Goal: Task Accomplishment & Management: Complete application form

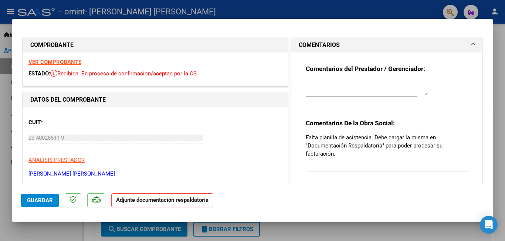
click at [0, 127] on div at bounding box center [252, 120] width 505 height 241
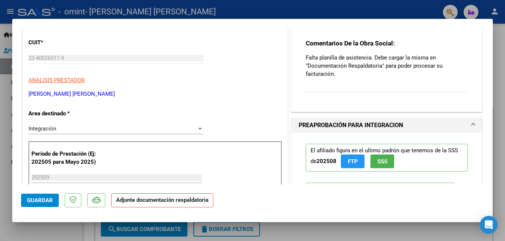
scroll to position [160, 0]
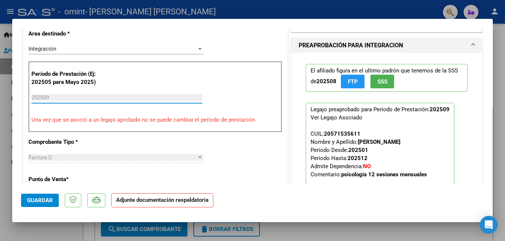
click at [53, 95] on input "202509" at bounding box center [116, 97] width 171 height 7
click at [236, 173] on div "CUIT * 23-40026511-9 Ingresar CUIT ANALISIS PRESTADOR [PERSON_NAME] [PERSON_NAM…" at bounding box center [155, 224] width 265 height 554
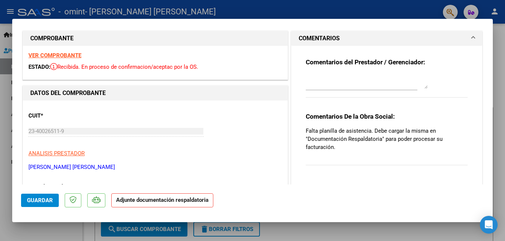
scroll to position [0, 0]
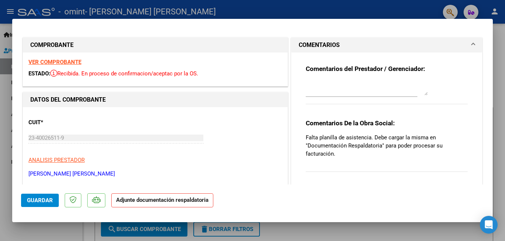
click at [500, 91] on div at bounding box center [252, 120] width 505 height 241
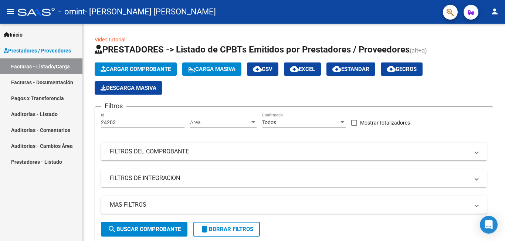
click at [48, 84] on link "Facturas - Documentación" at bounding box center [41, 82] width 83 height 16
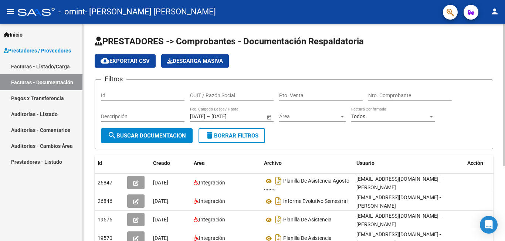
scroll to position [38, 0]
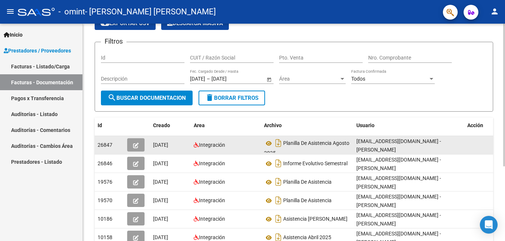
click at [162, 149] on div "[DATE]" at bounding box center [170, 145] width 35 height 9
click at [291, 147] on div "Planilla De Asistencia Agosto 2025" at bounding box center [307, 145] width 87 height 16
click at [271, 144] on icon at bounding box center [269, 143] width 10 height 9
click at [140, 149] on button "button" at bounding box center [135, 144] width 17 height 13
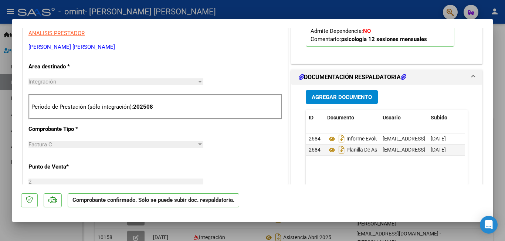
scroll to position [200, 0]
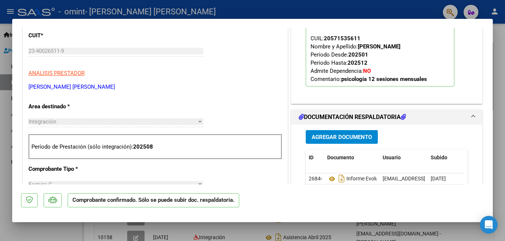
click at [497, 64] on div at bounding box center [252, 120] width 505 height 241
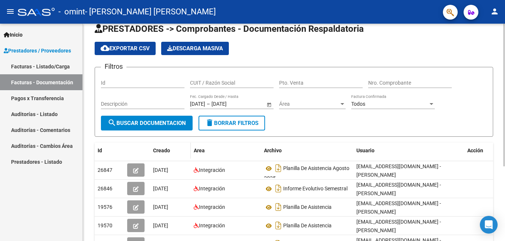
scroll to position [0, 0]
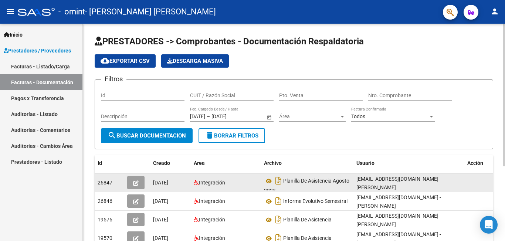
click at [139, 188] on button "button" at bounding box center [135, 182] width 17 height 13
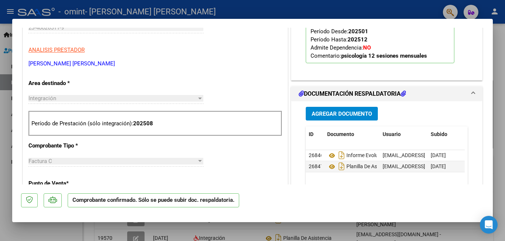
scroll to position [240, 0]
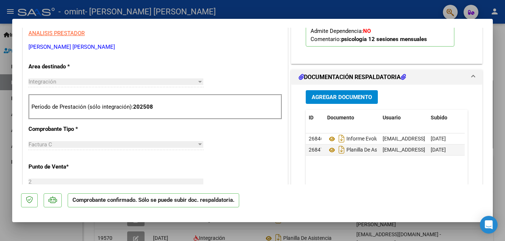
click at [504, 51] on div at bounding box center [252, 120] width 505 height 241
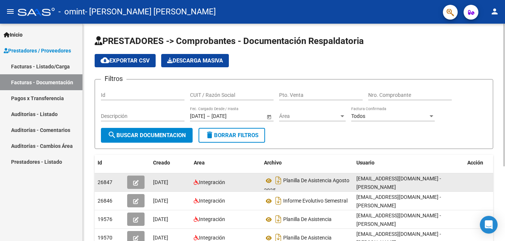
scroll to position [0, 0]
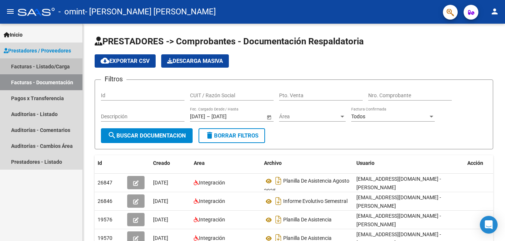
click at [46, 66] on link "Facturas - Listado/Carga" at bounding box center [41, 66] width 83 height 16
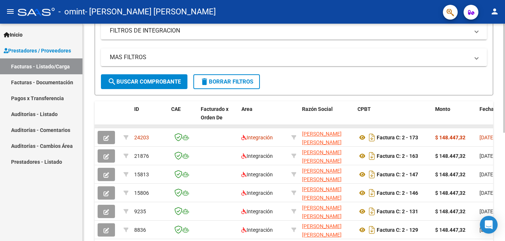
scroll to position [152, 0]
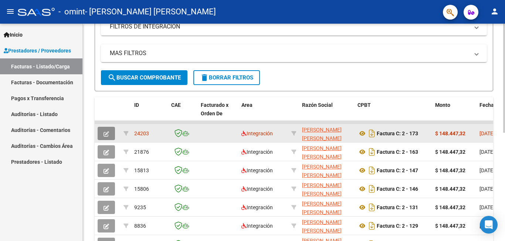
click at [102, 134] on button "button" at bounding box center [106, 133] width 17 height 13
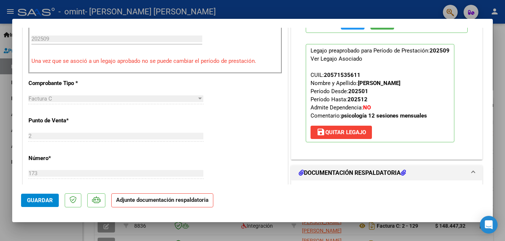
scroll to position [240, 0]
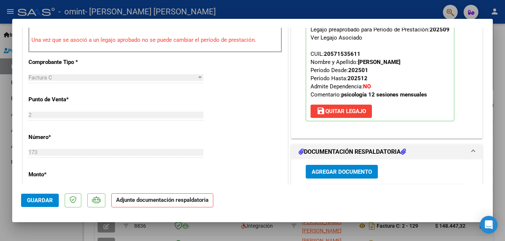
click at [360, 170] on span "Agregar Documento" at bounding box center [342, 172] width 60 height 7
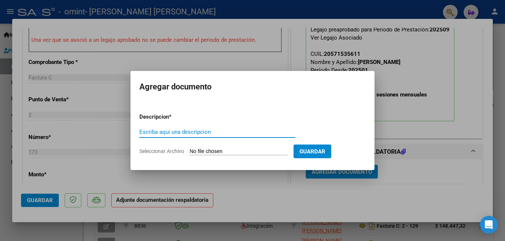
click at [254, 191] on div at bounding box center [252, 120] width 505 height 241
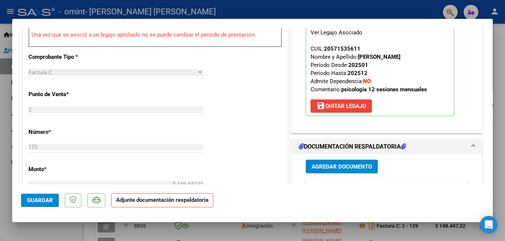
scroll to position [280, 0]
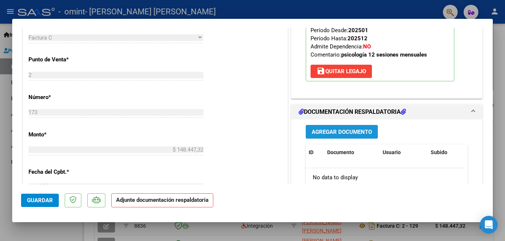
click at [366, 135] on span "Agregar Documento" at bounding box center [342, 132] width 60 height 7
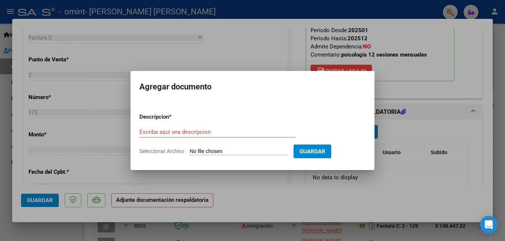
click at [194, 152] on input "Seleccionar Archivo" at bounding box center [239, 151] width 98 height 7
click at [206, 150] on input "Seleccionar Archivo" at bounding box center [239, 151] width 98 height 7
type input "C:\fakepath\Planillaa de asistencia [DATE].pdf"
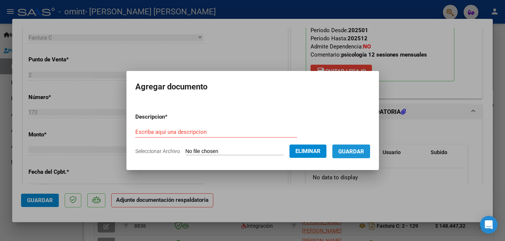
click at [364, 153] on span "Guardar" at bounding box center [352, 151] width 26 height 7
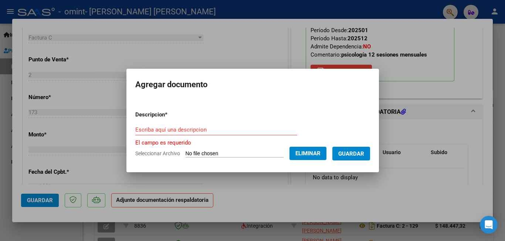
click at [180, 128] on input "Escriba aquí una descripcion" at bounding box center [216, 130] width 162 height 7
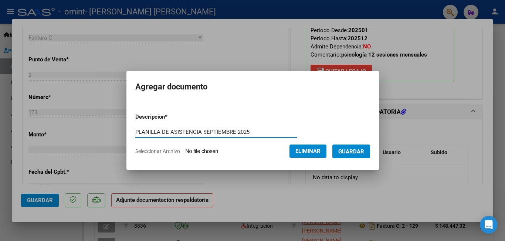
type input "PLANILLA DE ASISTENCIA SEPTIEMBRE 2025"
click at [364, 152] on span "Guardar" at bounding box center [352, 151] width 26 height 7
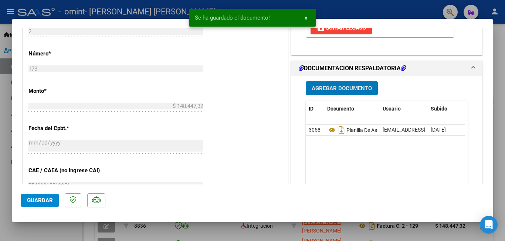
scroll to position [269, 0]
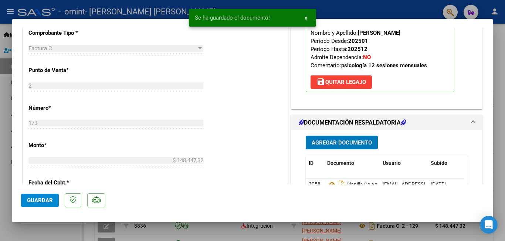
click at [46, 202] on span "Guardar" at bounding box center [40, 200] width 26 height 7
click at [0, 147] on div at bounding box center [252, 120] width 505 height 241
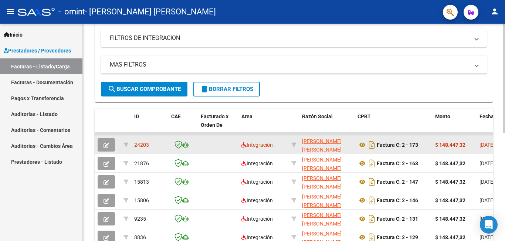
scroll to position [27, 0]
